Goal: Check status: Check status

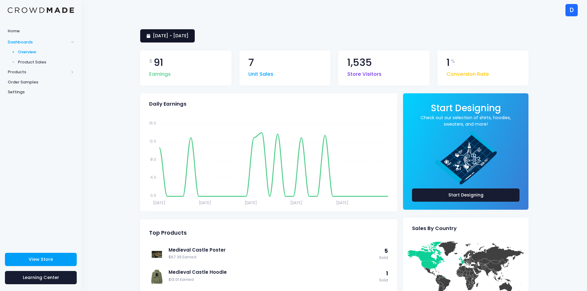
click at [164, 38] on span "9 September 2025 - 8 October 2025" at bounding box center [171, 36] width 36 height 6
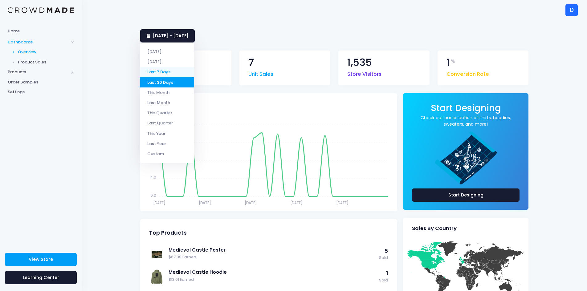
click at [160, 70] on li "Last 7 Days" at bounding box center [167, 72] width 54 height 10
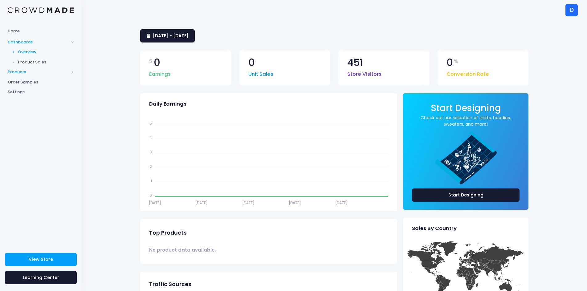
click at [29, 75] on span "Products" at bounding box center [38, 72] width 61 height 6
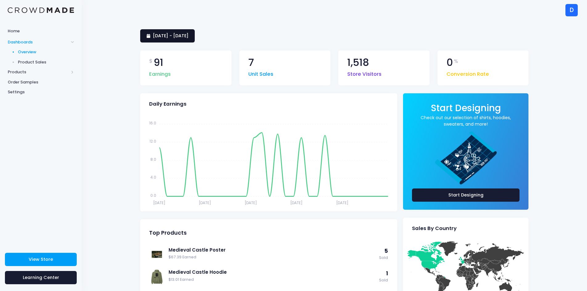
click at [176, 38] on span "9 September 2025 - 8 October 2025" at bounding box center [171, 36] width 36 height 6
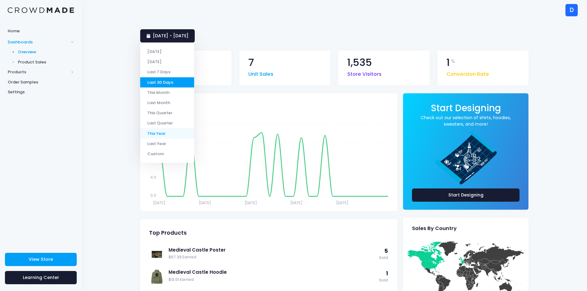
click at [167, 132] on li "This Year" at bounding box center [167, 133] width 54 height 10
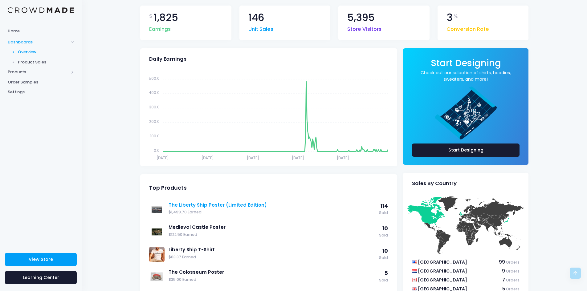
scroll to position [31, 0]
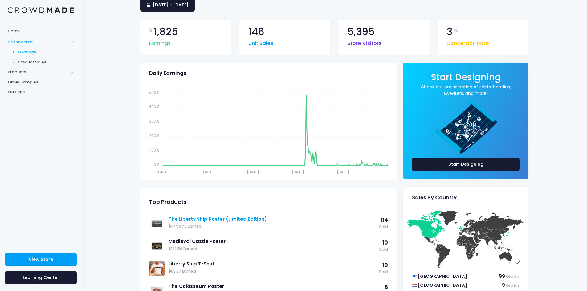
click at [179, 218] on link "The Liberty Ship Poster (Limited Edition)" at bounding box center [271, 219] width 207 height 7
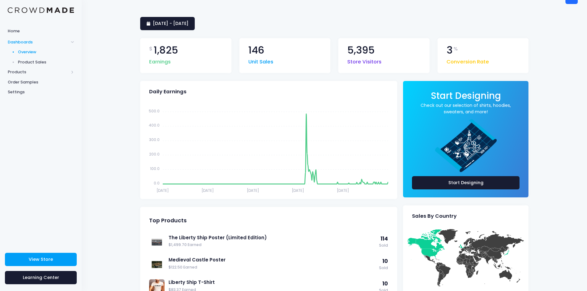
scroll to position [0, 0]
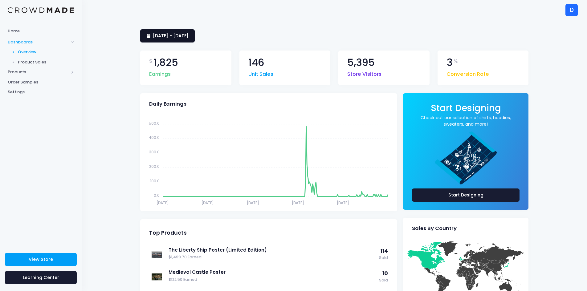
click at [168, 37] on span "1 January 2025 - 9 October 2025" at bounding box center [171, 36] width 36 height 6
click at [122, 34] on div "1 January 2025 - 9 October 2025 $ 1,825 Earnings 146 Unit Sales 5,395 Store Vis…" at bounding box center [334, 296] width 505 height 552
click at [53, 75] on span "Products" at bounding box center [38, 72] width 61 height 6
click at [188, 36] on span "1 January 2025 - 9 October 2025" at bounding box center [171, 36] width 36 height 6
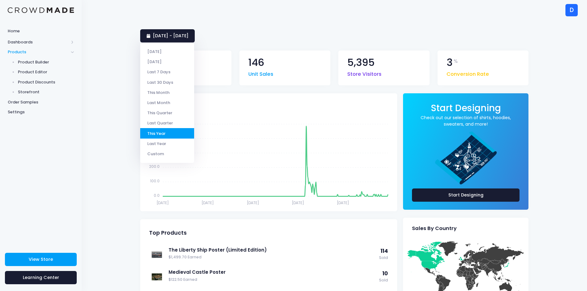
click at [121, 131] on div "1 January 2025 - 9 October 2025 $ 1,825 Earnings 146 Unit Sales 5,395 Store Vis…" at bounding box center [334, 296] width 505 height 552
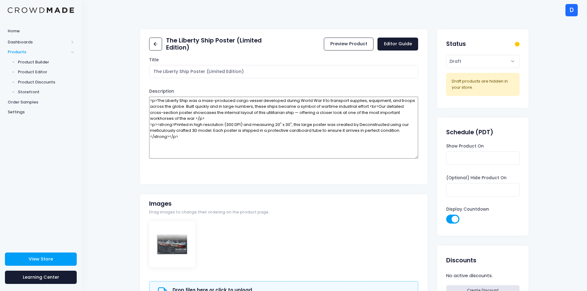
drag, startPoint x: 287, startPoint y: 177, endPoint x: 289, endPoint y: 166, distance: 11.3
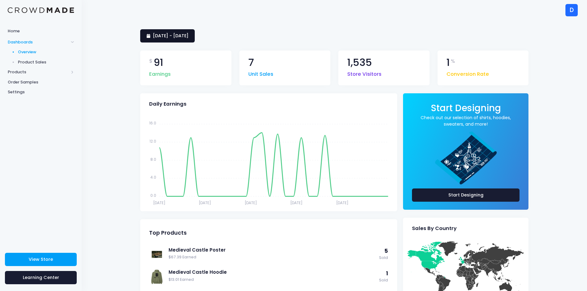
click at [181, 38] on span "9 September 2025 - 8 October 2025" at bounding box center [171, 36] width 36 height 6
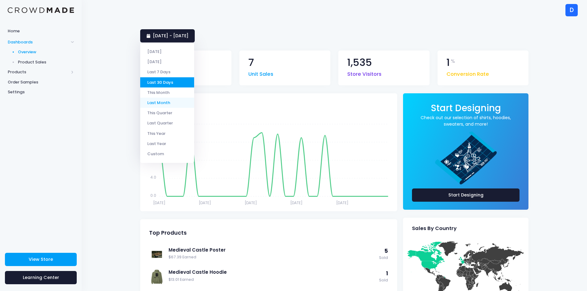
click at [174, 107] on li "Last Month" at bounding box center [167, 103] width 54 height 10
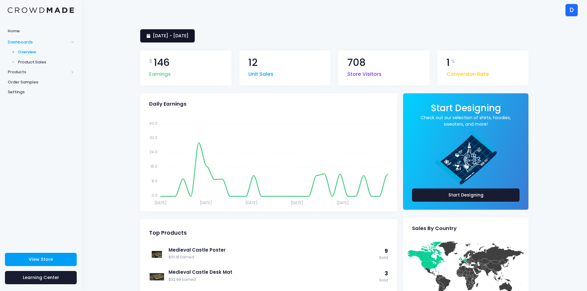
click at [185, 36] on span "[DATE] - [DATE]" at bounding box center [171, 36] width 36 height 6
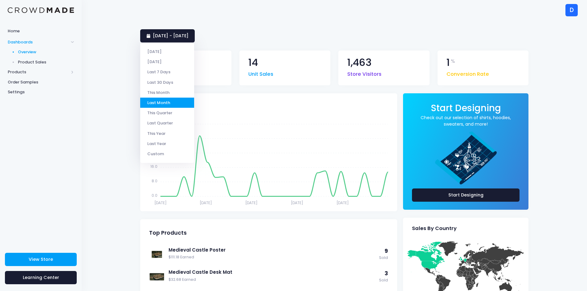
click at [175, 110] on li "This Quarter" at bounding box center [167, 113] width 54 height 10
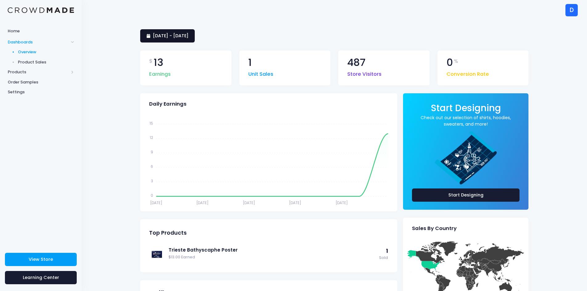
click at [171, 40] on link "[DATE] - [DATE]" at bounding box center [167, 35] width 55 height 13
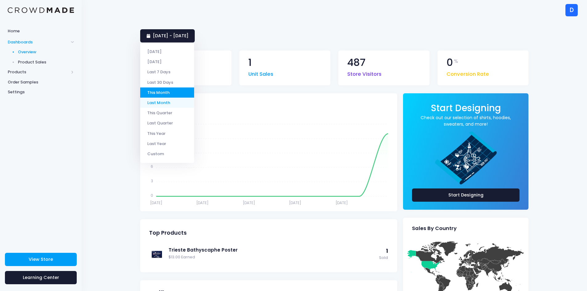
click at [176, 101] on li "Last Month" at bounding box center [167, 103] width 54 height 10
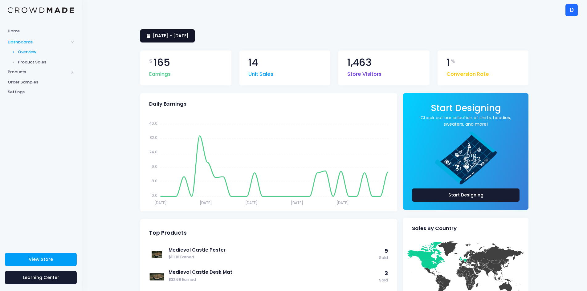
click at [186, 36] on span "1 September 2025 - 30 September 2025" at bounding box center [171, 36] width 36 height 6
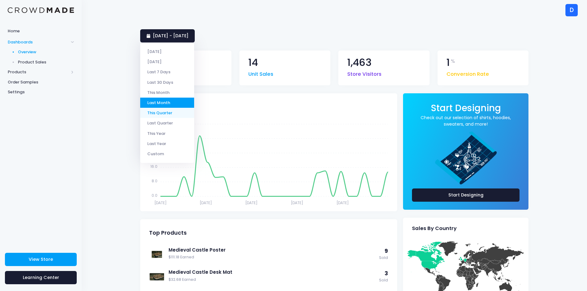
click at [171, 114] on li "This Quarter" at bounding box center [167, 113] width 54 height 10
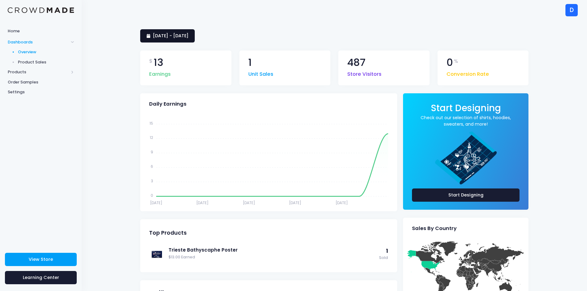
click at [179, 36] on span "1 October 2025 - 9 October 2025" at bounding box center [171, 36] width 36 height 6
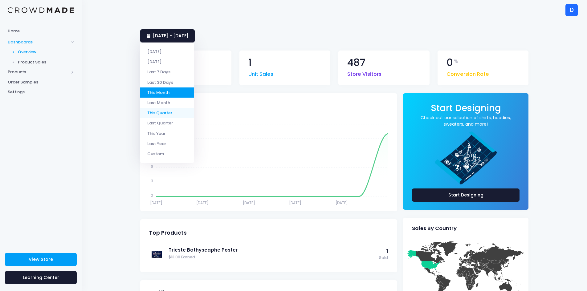
click at [169, 110] on li "This Quarter" at bounding box center [167, 113] width 54 height 10
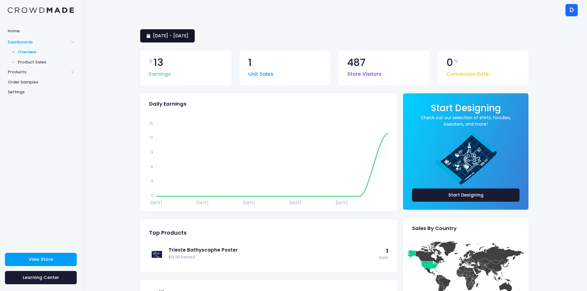
click at [179, 29] on link "1 October 2025 - 9 October 2025" at bounding box center [167, 35] width 55 height 13
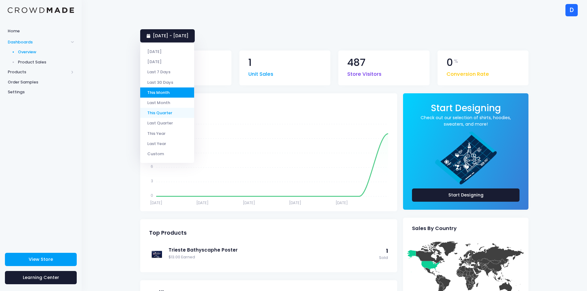
click at [162, 115] on li "This Quarter" at bounding box center [167, 113] width 54 height 10
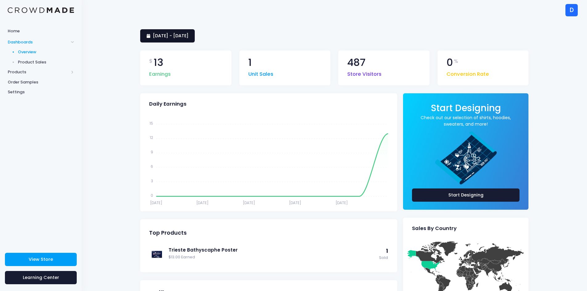
click at [164, 41] on link "1 October 2025 - 9 October 2025" at bounding box center [167, 35] width 55 height 13
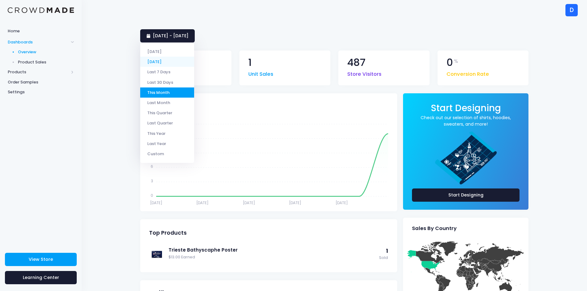
click at [161, 62] on li "[DATE]" at bounding box center [167, 62] width 54 height 10
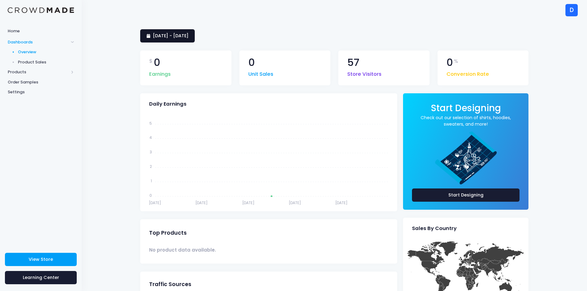
click at [170, 39] on link "[DATE] - [DATE]" at bounding box center [167, 35] width 55 height 13
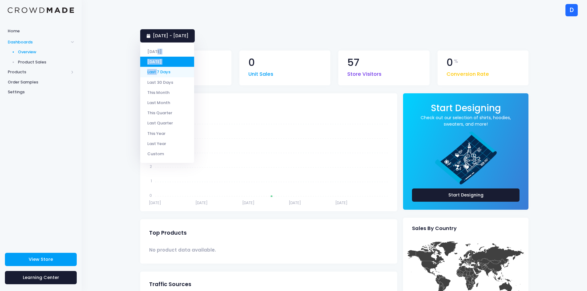
drag, startPoint x: 158, startPoint y: 53, endPoint x: 157, endPoint y: 72, distance: 18.8
click at [157, 72] on ul "Today Yesterday Last 7 Days Last 30 Days This Month Last Month This Quarter Las…" at bounding box center [167, 102] width 54 height 120
click at [157, 72] on li "Last 7 Days" at bounding box center [167, 72] width 54 height 10
